Goal: Task Accomplishment & Management: Manage account settings

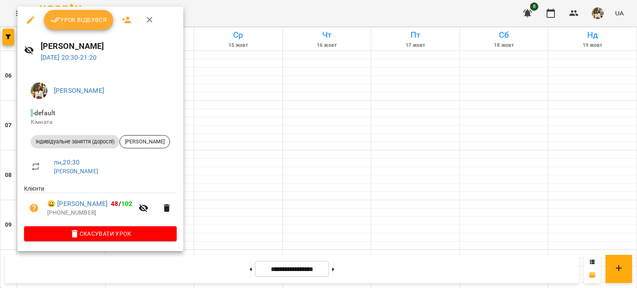
click at [66, 19] on span "Урок відбувся" at bounding box center [79, 20] width 56 height 10
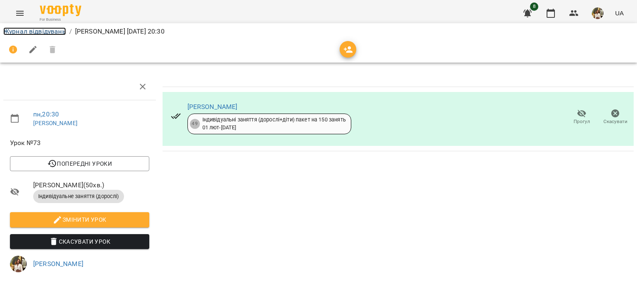
click at [40, 32] on link "Журнал відвідувань" at bounding box center [34, 31] width 63 height 8
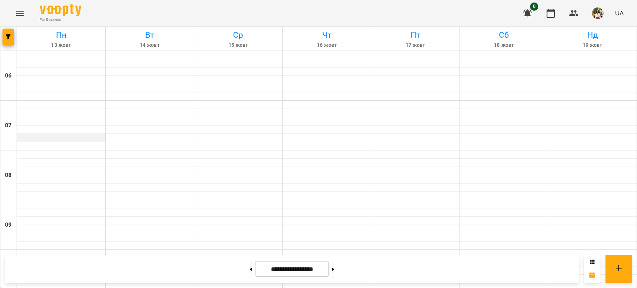
scroll to position [645, 0]
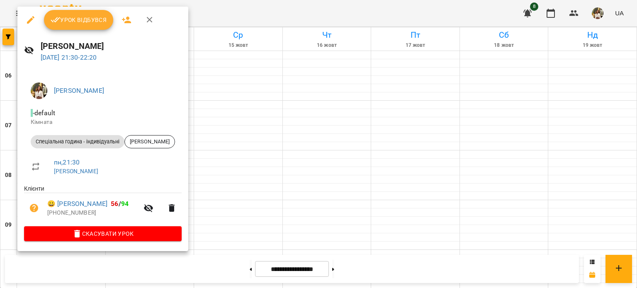
click at [82, 24] on span "Урок відбувся" at bounding box center [79, 20] width 56 height 10
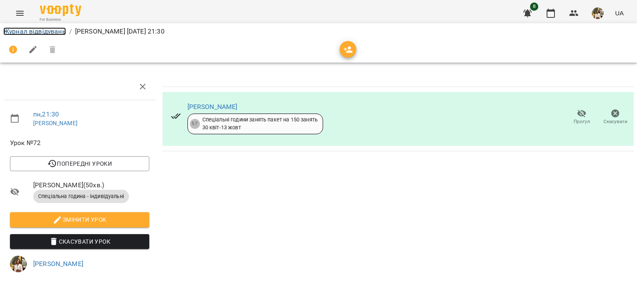
click at [52, 33] on link "Журнал відвідувань" at bounding box center [34, 31] width 63 height 8
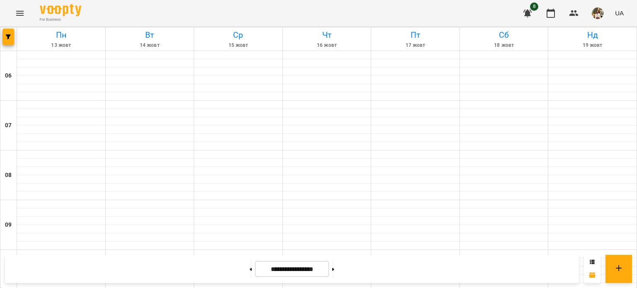
scroll to position [166, 0]
